Goal: Task Accomplishment & Management: Manage account settings

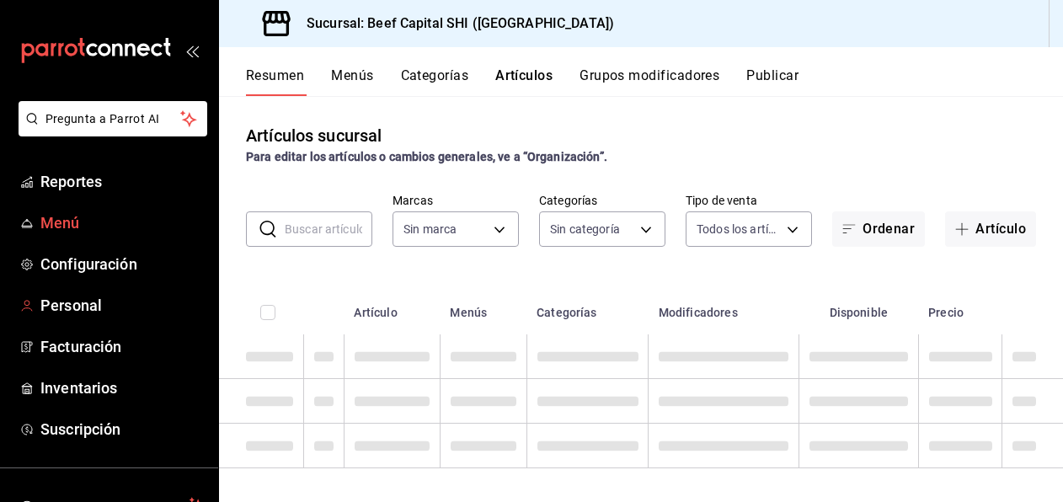
click at [67, 221] on span "Menú" at bounding box center [122, 222] width 164 height 23
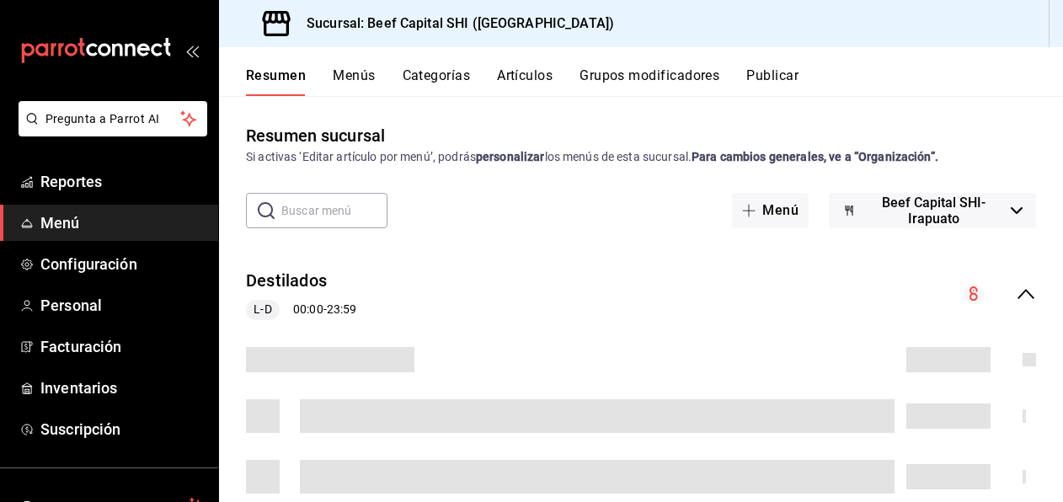
click at [349, 72] on button "Menús" at bounding box center [354, 81] width 42 height 29
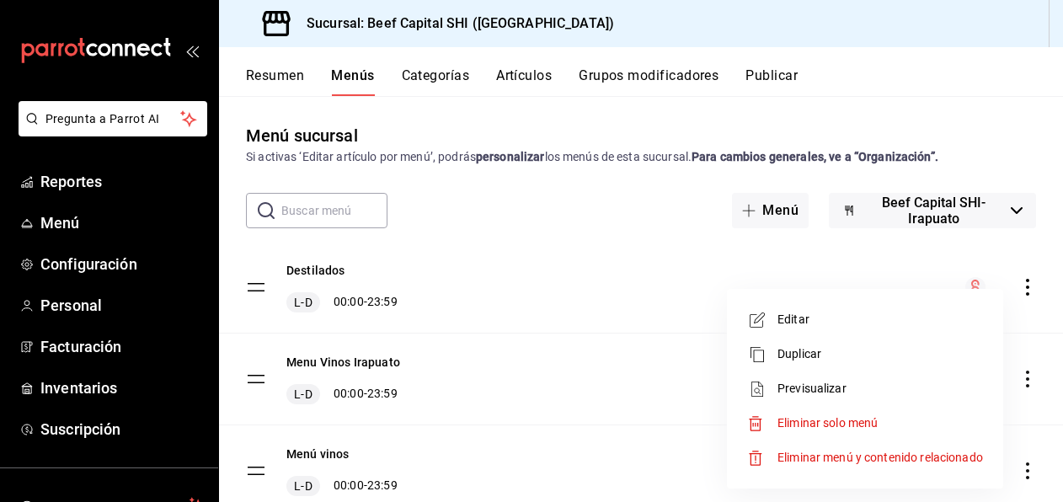
click at [552, 260] on div at bounding box center [531, 251] width 1063 height 502
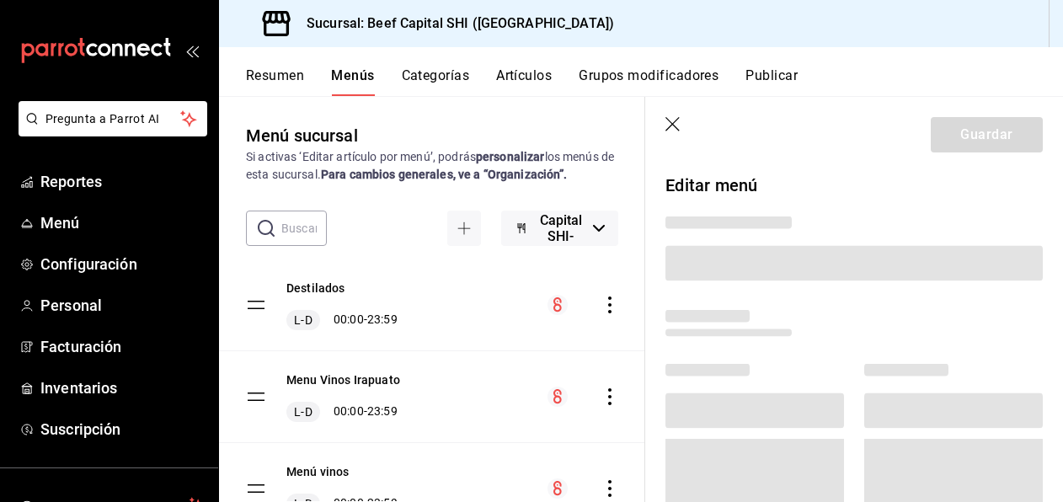
click at [379, 320] on div "Editar Duplicar Previsualizar Eliminar solo menú Eliminar menú y contenido rela…" at bounding box center [482, 376] width 207 height 112
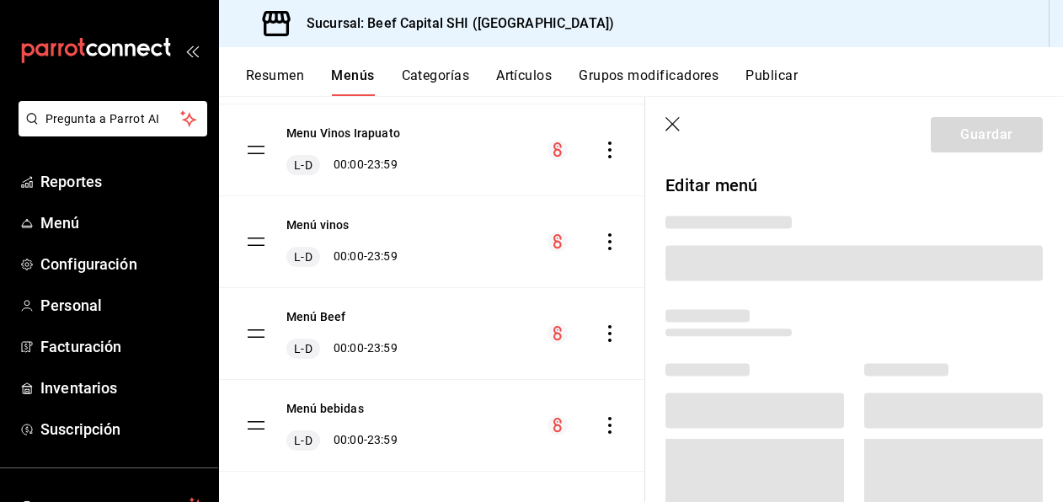
click at [307, 333] on div at bounding box center [531, 251] width 1063 height 502
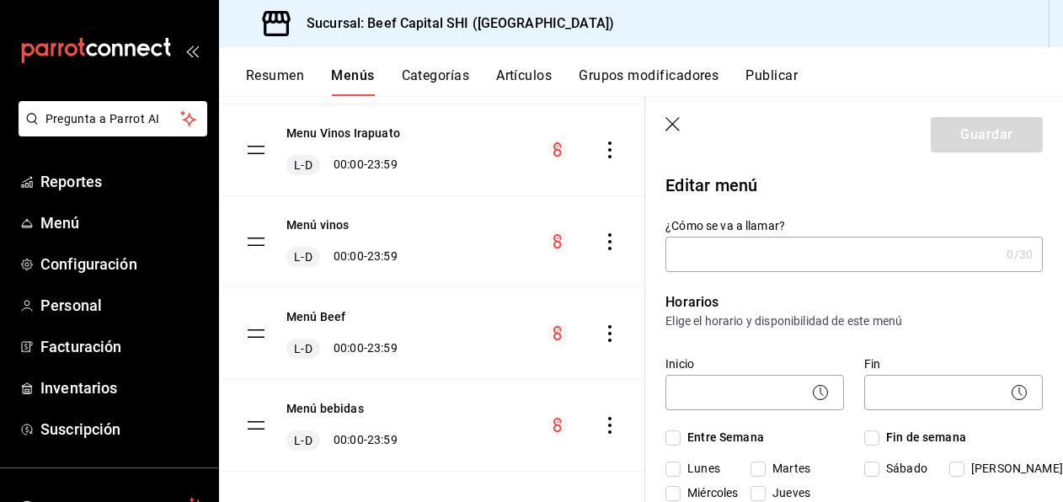
drag, startPoint x: 312, startPoint y: 323, endPoint x: 503, endPoint y: 341, distance: 191.1
click at [312, 324] on div "Menú Beef [PERSON_NAME] 00:00 - 23:59" at bounding box center [432, 333] width 426 height 91
type input "Menú Beef"
checkbox input "true"
type input "01745855350651"
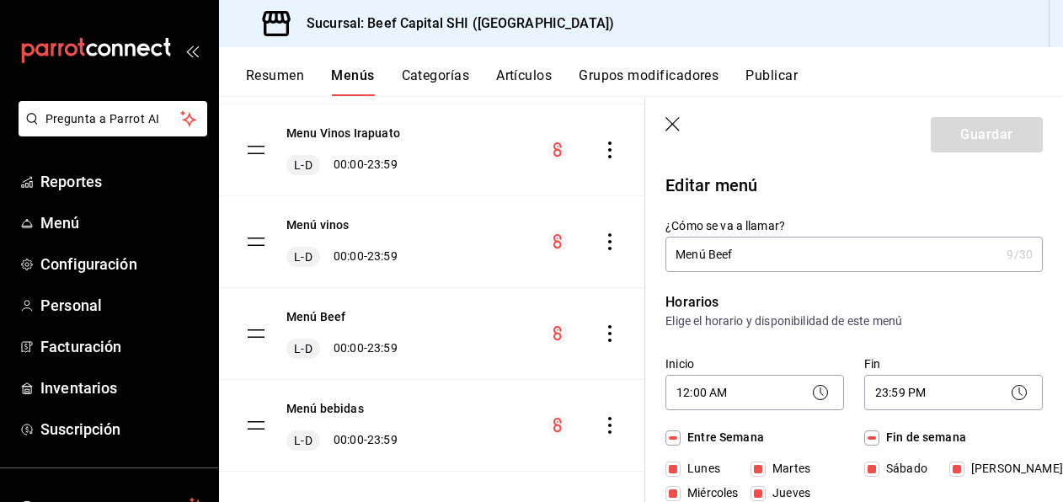
scroll to position [0, 0]
click at [276, 71] on button "Resumen" at bounding box center [275, 81] width 58 height 29
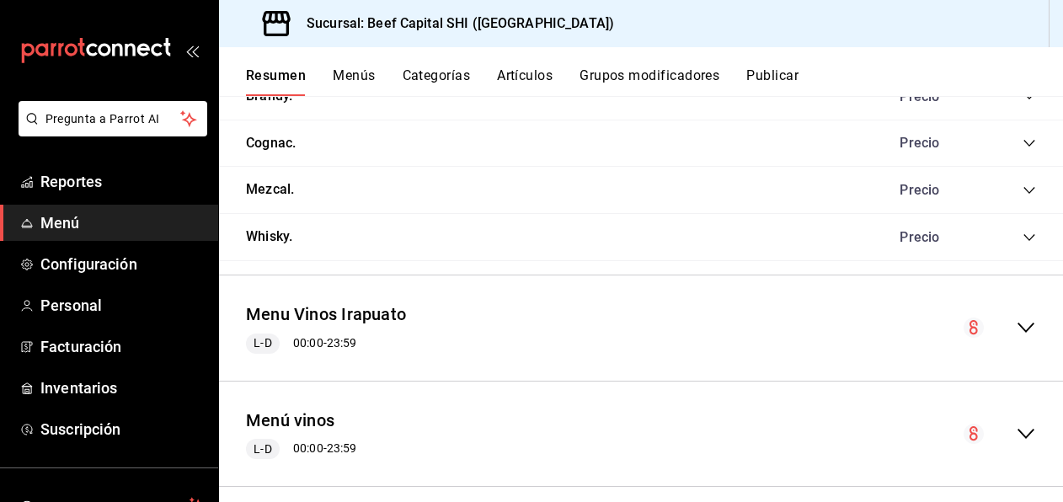
scroll to position [2446, 0]
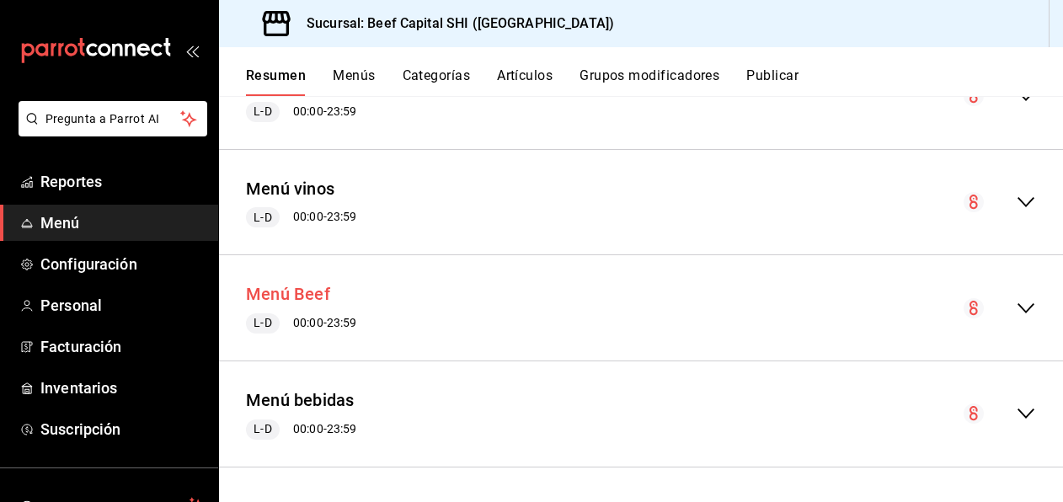
click at [299, 293] on button "Menú Beef" at bounding box center [288, 294] width 84 height 24
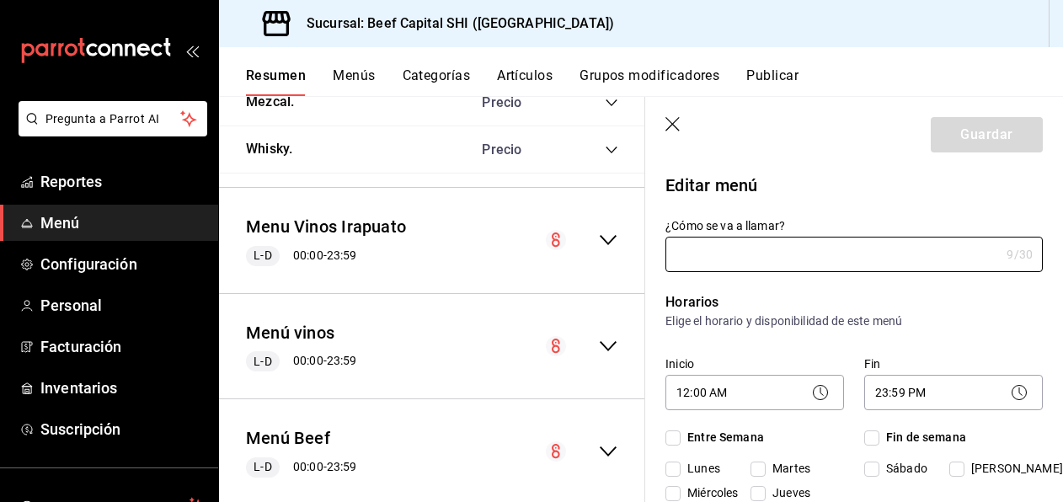
type input "Menú Beef"
checkbox input "true"
type input "01745855350651"
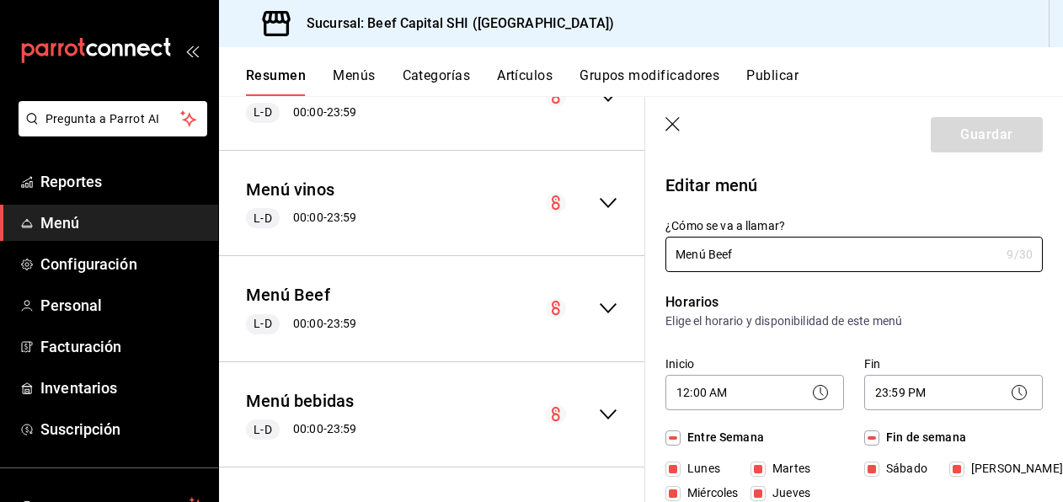
checkbox input "true"
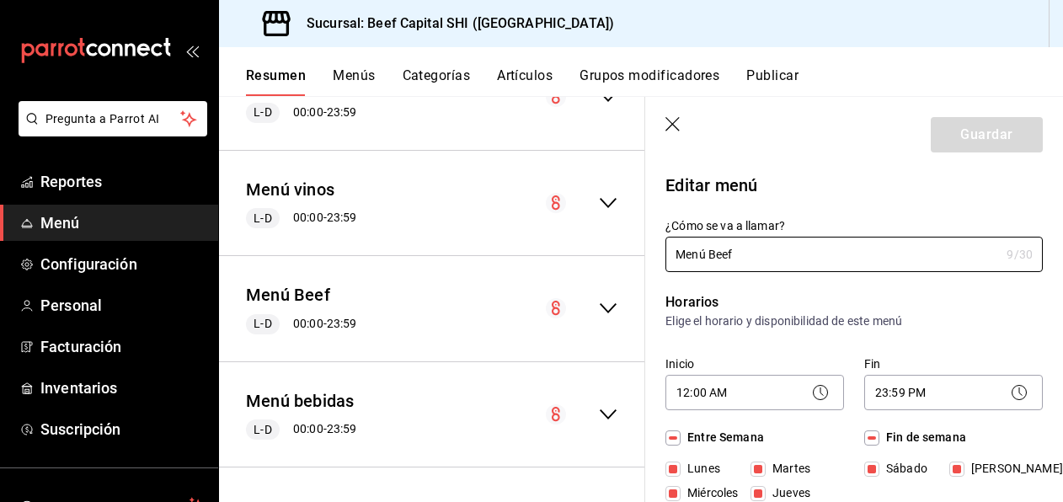
checkbox input "true"
click at [668, 124] on icon "button" at bounding box center [673, 125] width 17 height 17
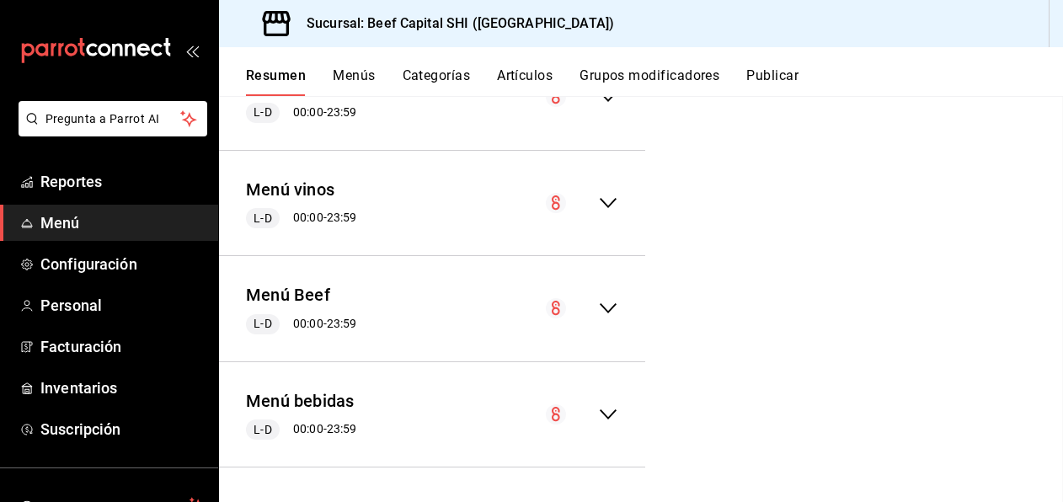
checkbox input "false"
type input "1755988053621"
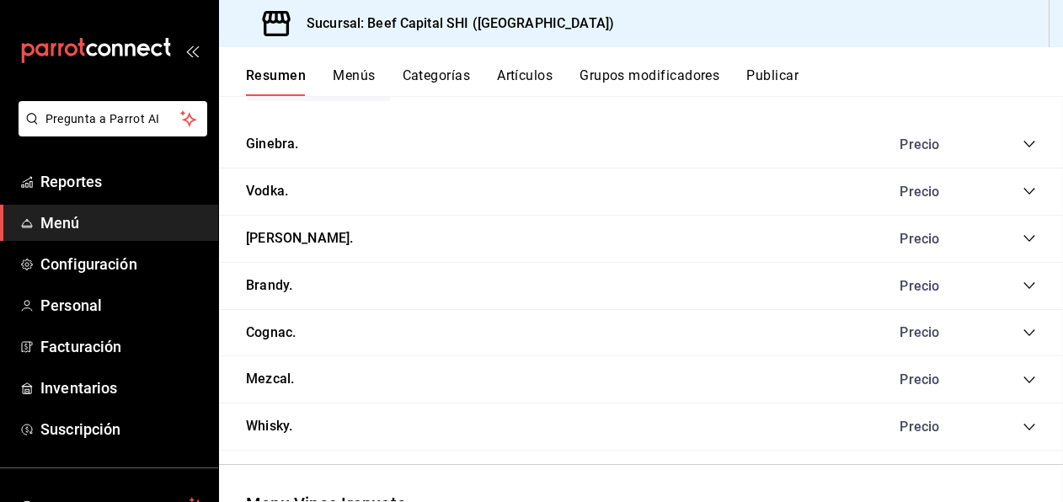
checkbox input "false"
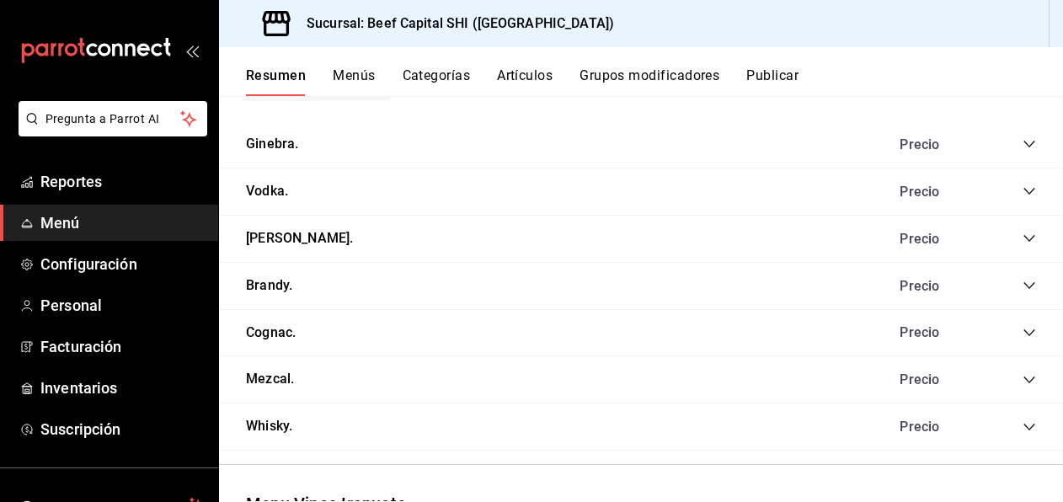
checkbox input "false"
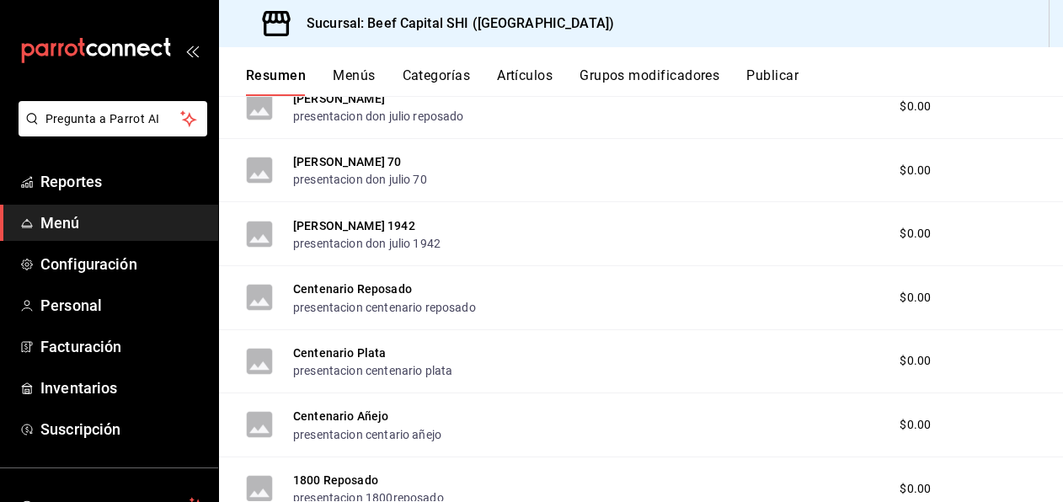
scroll to position [846, 0]
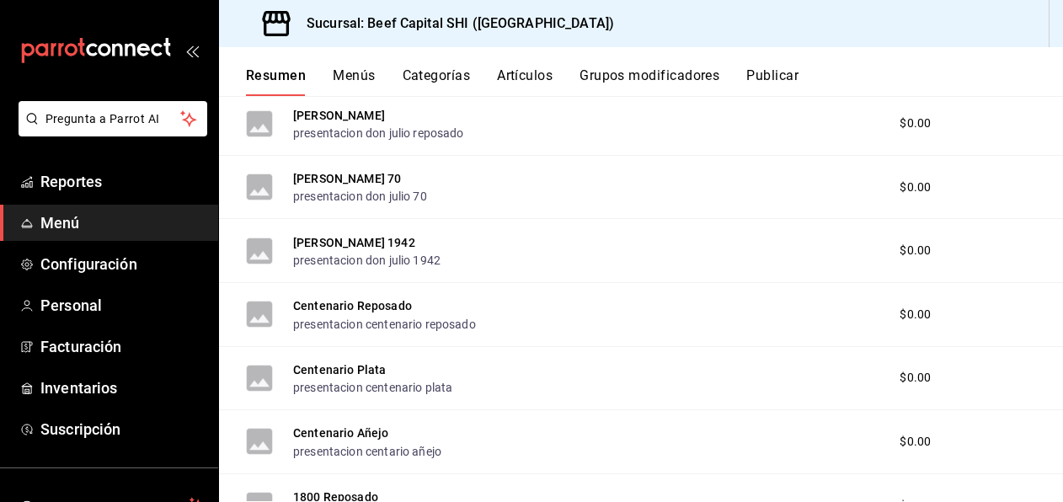
click at [446, 71] on button "Categorías" at bounding box center [437, 81] width 68 height 29
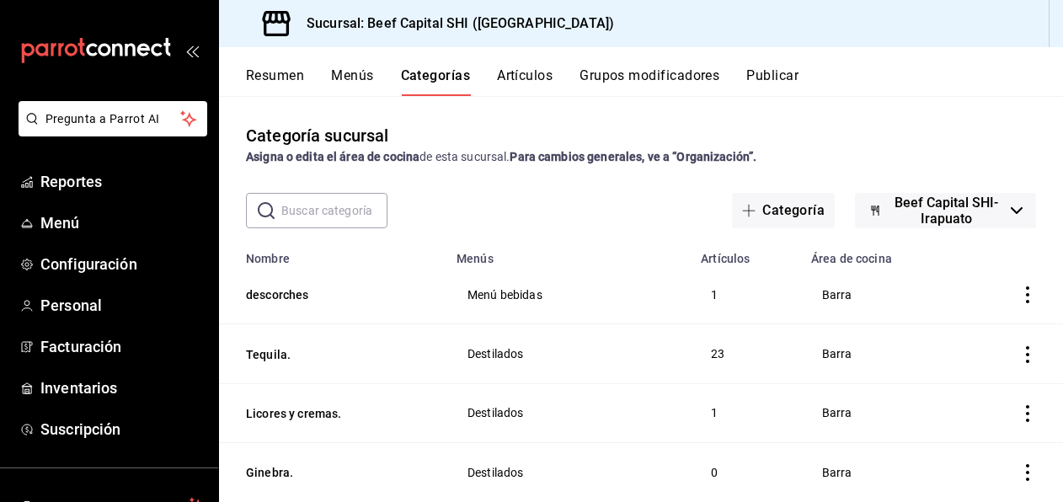
click at [627, 75] on button "Grupos modificadores" at bounding box center [649, 81] width 140 height 29
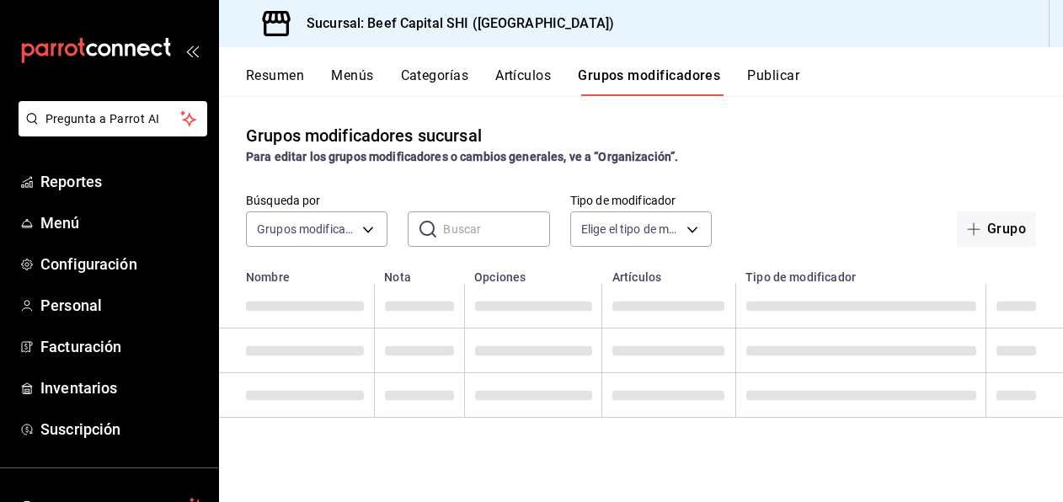
click at [288, 76] on button "Resumen" at bounding box center [275, 81] width 58 height 29
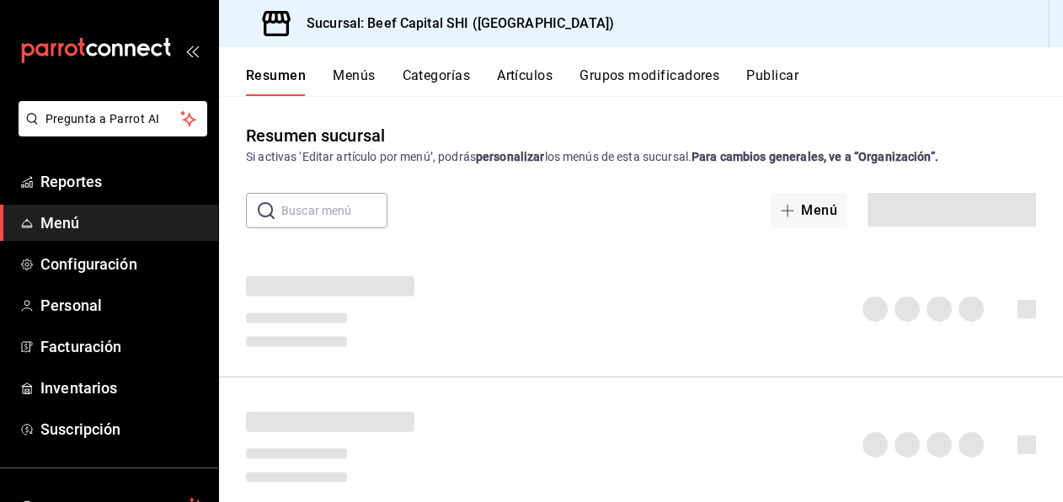
click at [350, 73] on button "Menús" at bounding box center [354, 81] width 42 height 29
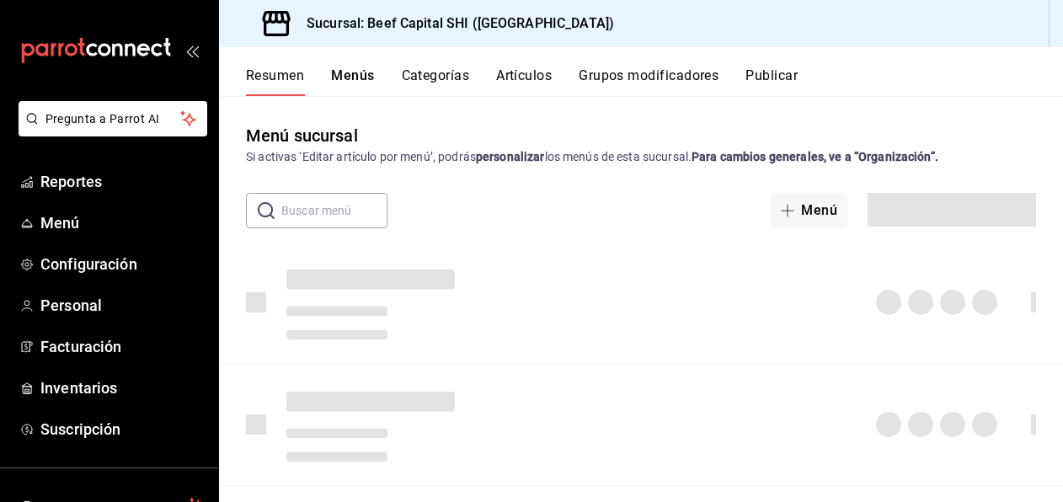
click at [269, 78] on button "Resumen" at bounding box center [275, 81] width 58 height 29
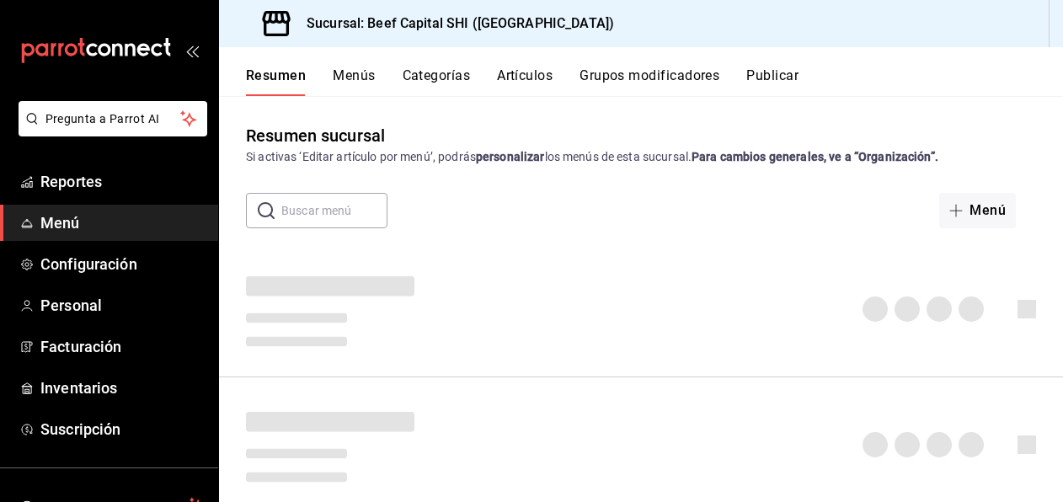
click at [430, 76] on button "Categorías" at bounding box center [437, 81] width 68 height 29
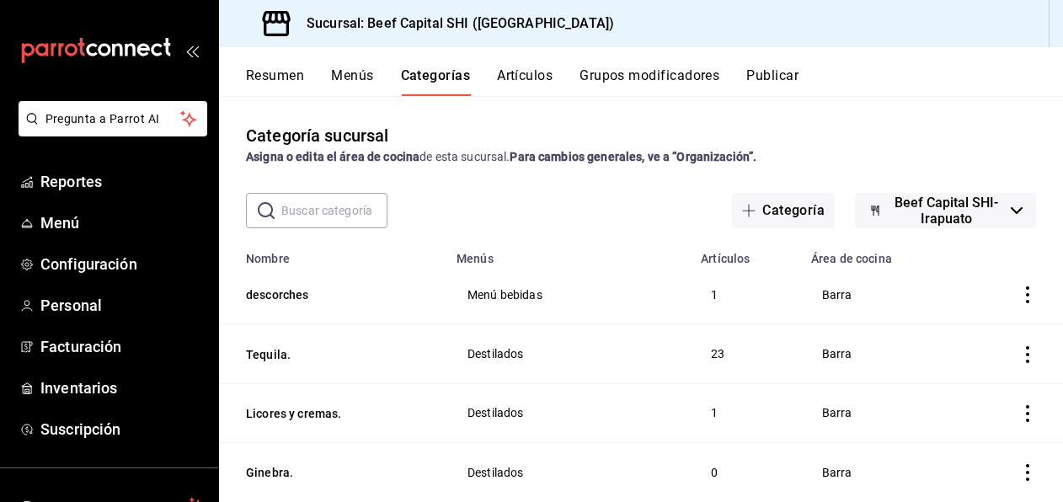
click at [1011, 211] on icon "button" at bounding box center [1017, 210] width 12 height 7
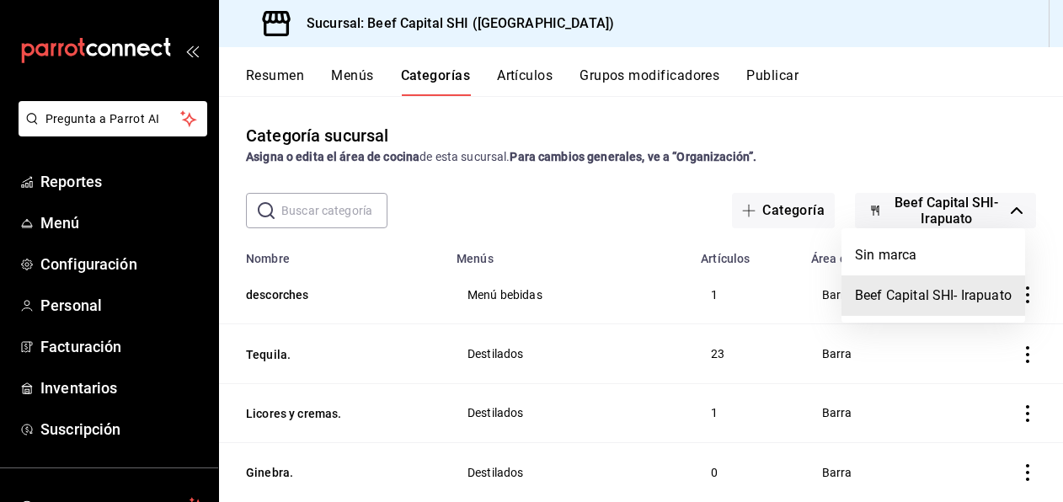
click at [1003, 211] on div at bounding box center [531, 251] width 1063 height 502
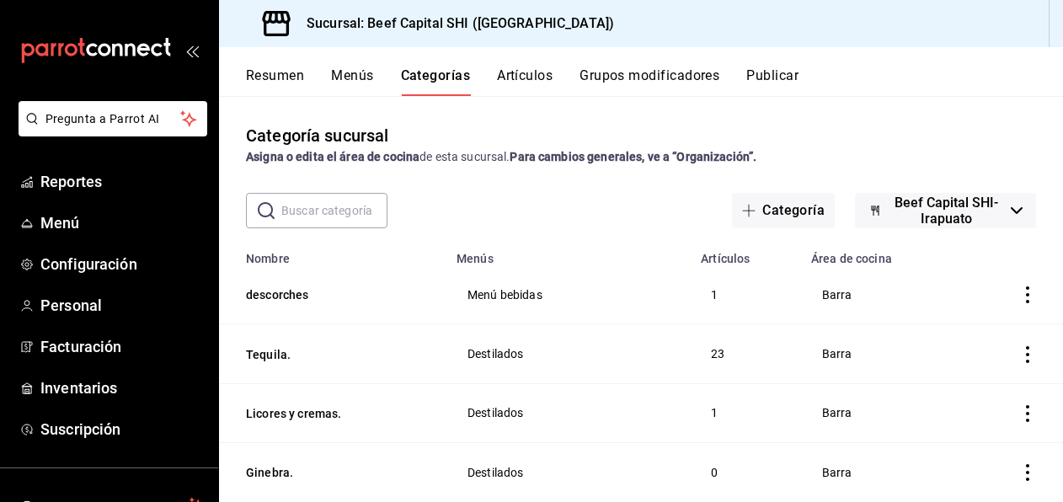
click at [275, 76] on button "Resumen" at bounding box center [275, 81] width 58 height 29
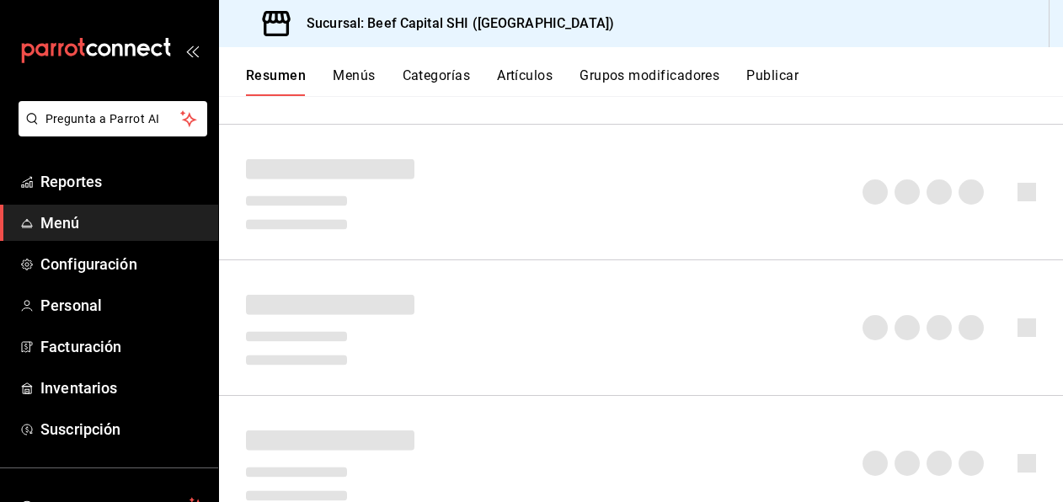
scroll to position [29, 0]
